Goal: Transaction & Acquisition: Subscribe to service/newsletter

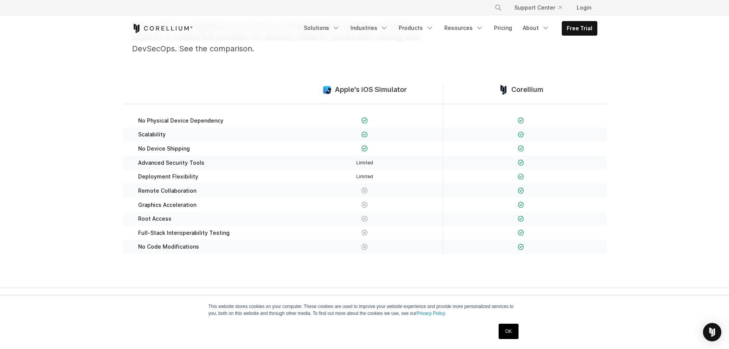
scroll to position [18, 0]
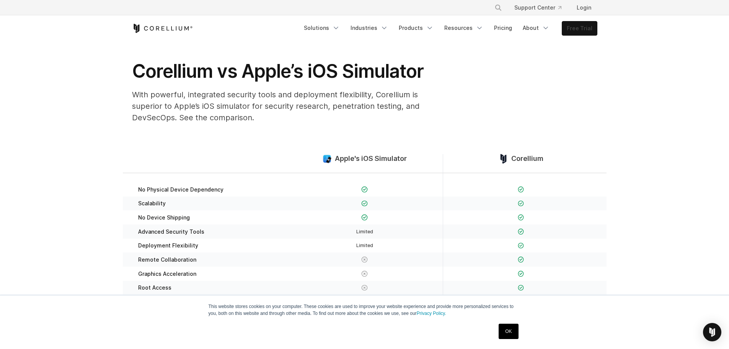
click at [574, 28] on link "Free Trial" at bounding box center [579, 28] width 35 height 14
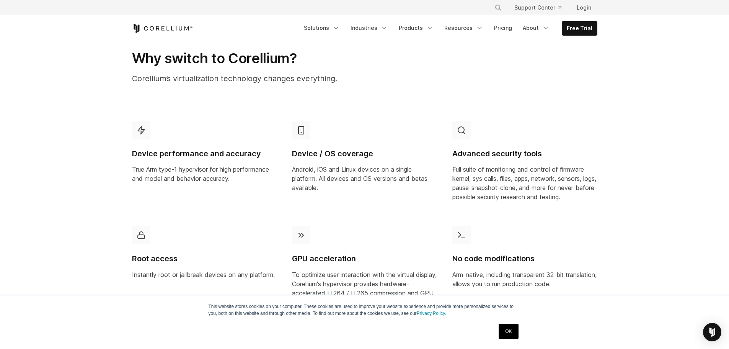
scroll to position [363, 0]
click at [155, 174] on p "True Arm type-1 hypervisor for high performance and model and behavior accuracy." at bounding box center [204, 173] width 145 height 18
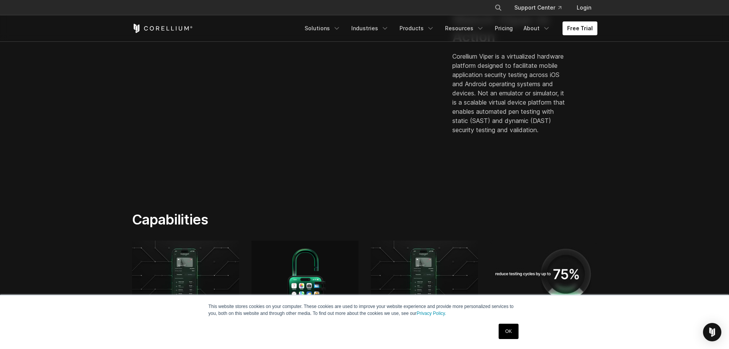
scroll to position [230, 0]
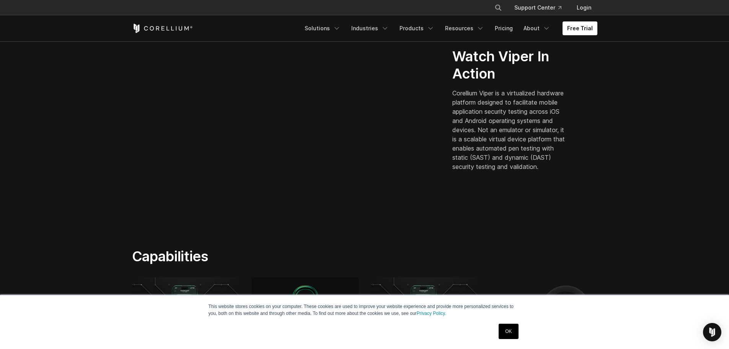
click at [480, 134] on p "Corellium Viper is a virtualized hardware platform designed to facilitate mobil…" at bounding box center [510, 129] width 116 height 83
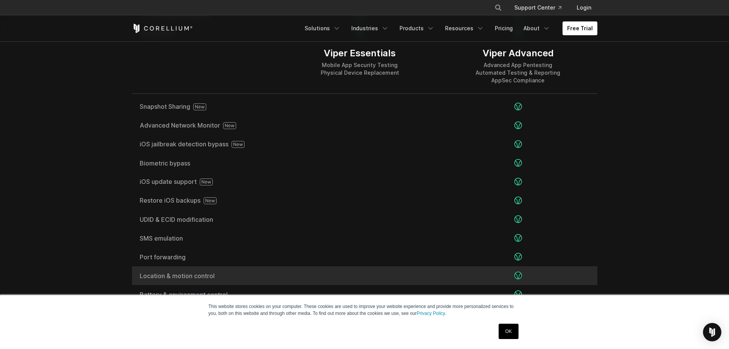
scroll to position [1339, 0]
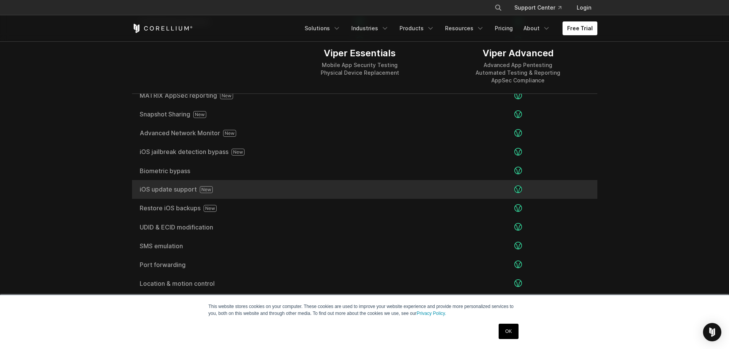
click at [353, 191] on div at bounding box center [360, 189] width 158 height 19
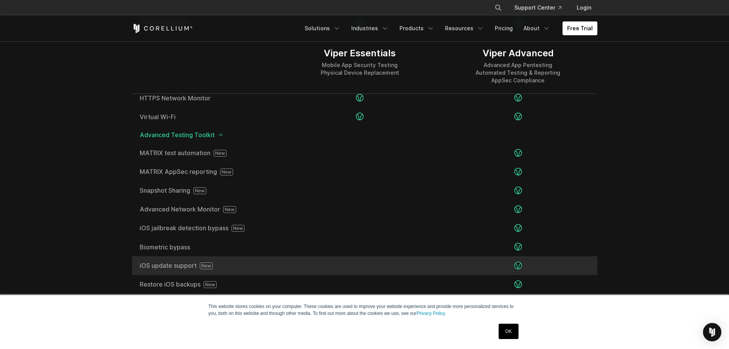
scroll to position [1263, 0]
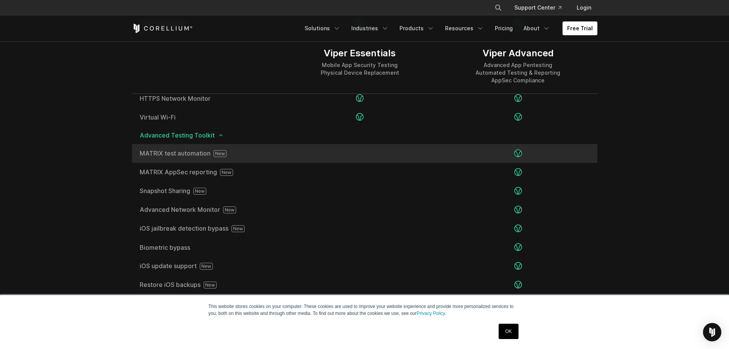
click at [411, 157] on div at bounding box center [360, 153] width 158 height 19
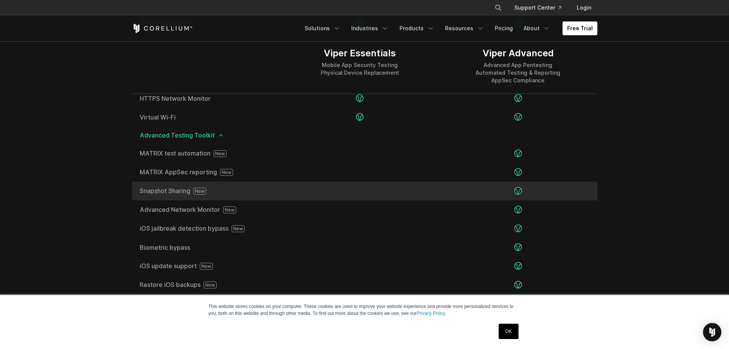
click at [373, 193] on div at bounding box center [360, 190] width 158 height 19
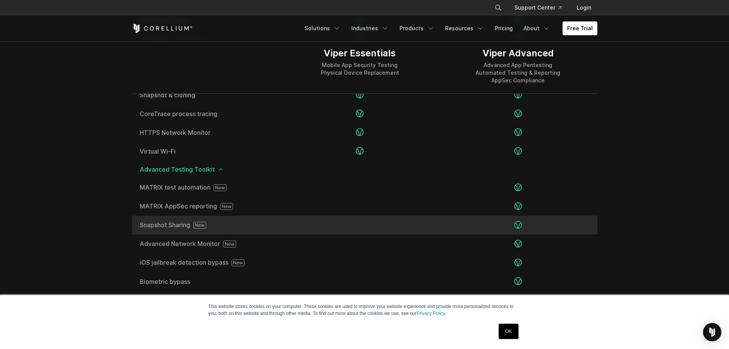
scroll to position [1186, 0]
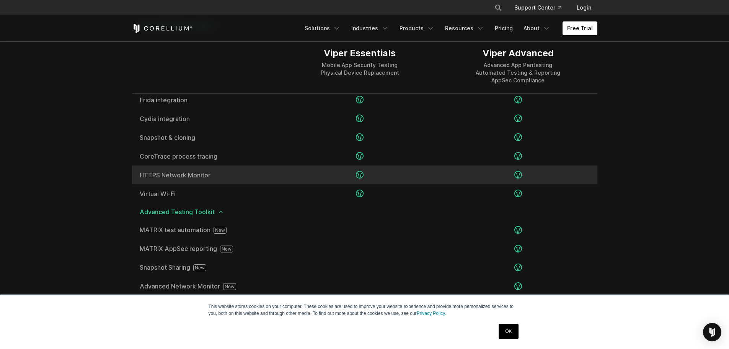
click at [375, 181] on div at bounding box center [360, 174] width 158 height 19
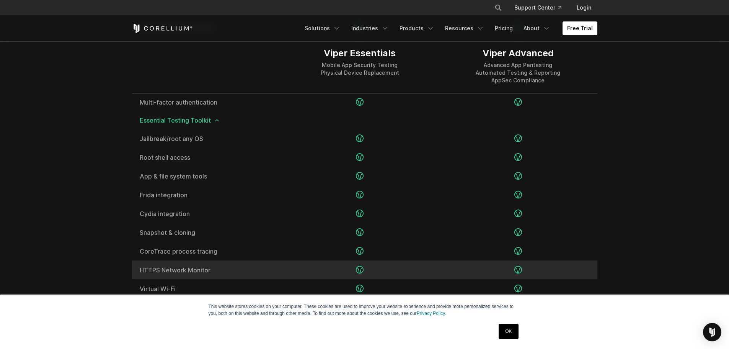
scroll to position [1072, 0]
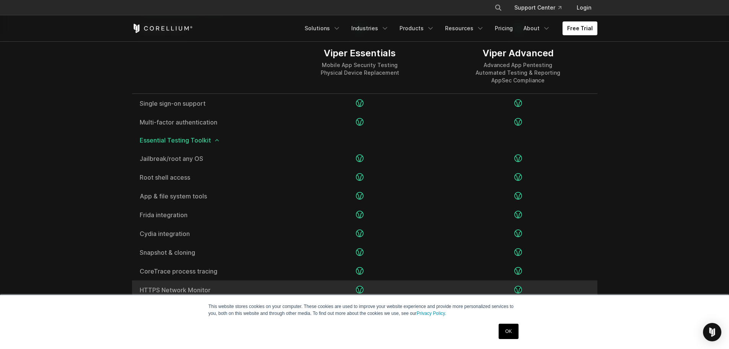
click at [375, 181] on div at bounding box center [360, 177] width 158 height 19
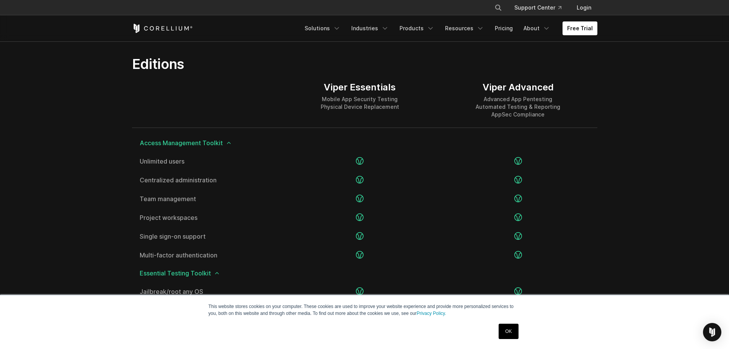
scroll to position [918, 0]
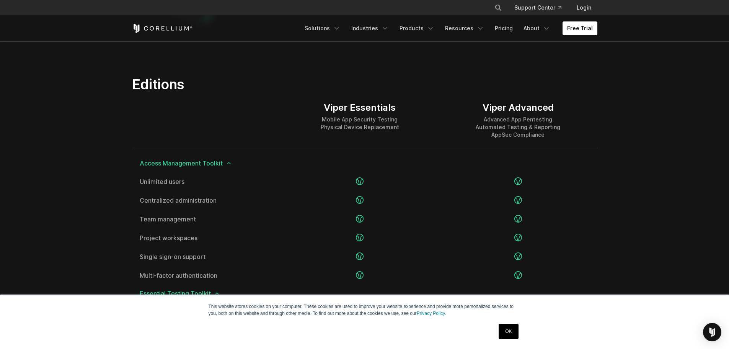
click at [375, 181] on div at bounding box center [360, 181] width 158 height 19
click at [391, 144] on div "Viper Essentials Mobile App Security Testing Physical Device Replacement" at bounding box center [360, 120] width 158 height 55
click at [389, 131] on div "Viper Essentials Mobile App Security Testing Physical Device Replacement" at bounding box center [360, 120] width 158 height 55
